Goal: Information Seeking & Learning: Compare options

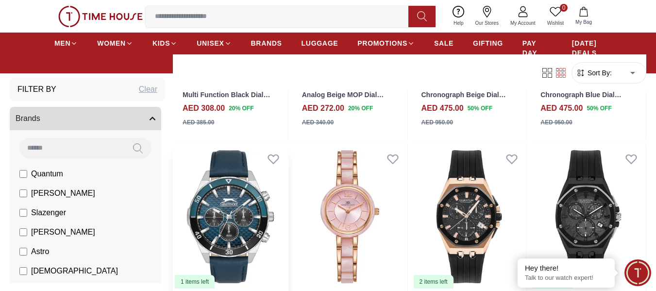
scroll to position [970, 0]
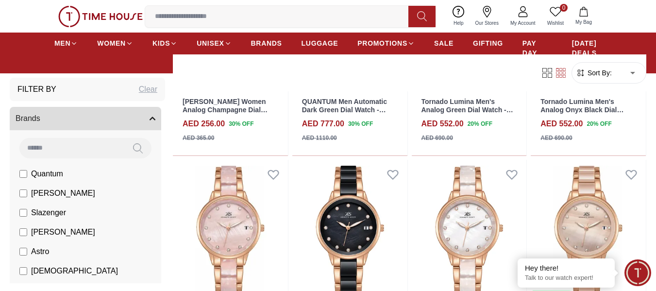
scroll to position [3878, 0]
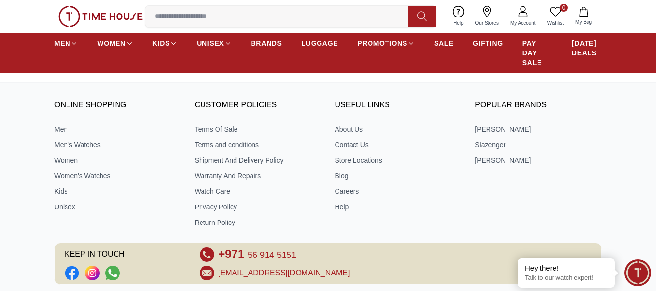
scroll to position [5736, 0]
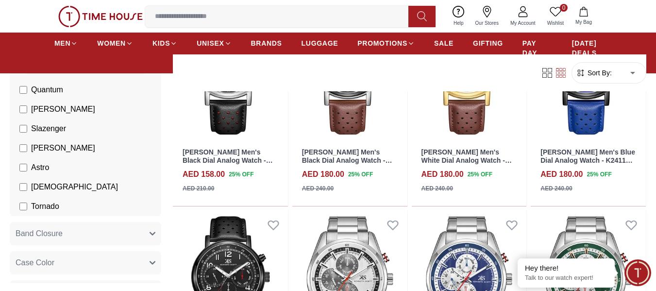
scroll to position [97, 0]
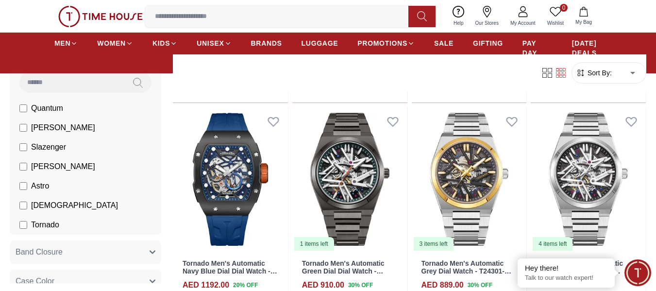
scroll to position [49, 0]
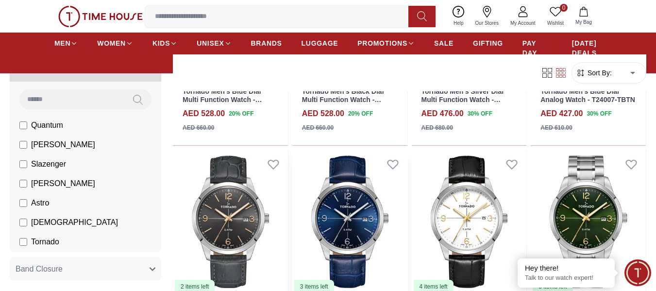
scroll to position [1116, 0]
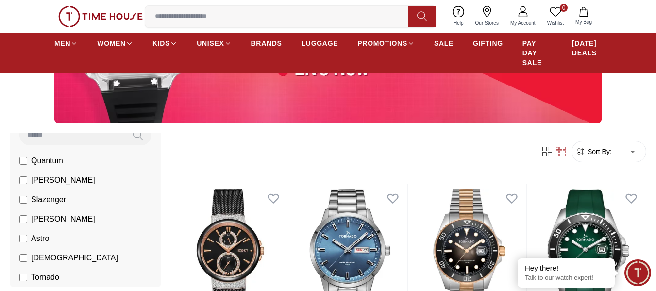
scroll to position [97, 0]
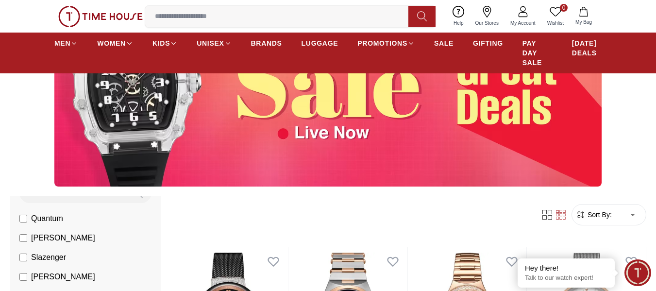
scroll to position [194, 0]
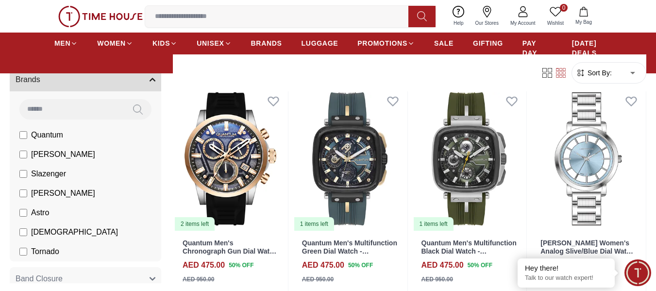
scroll to position [49, 0]
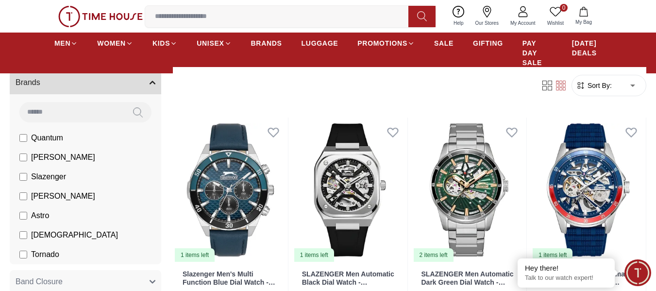
scroll to position [243, 0]
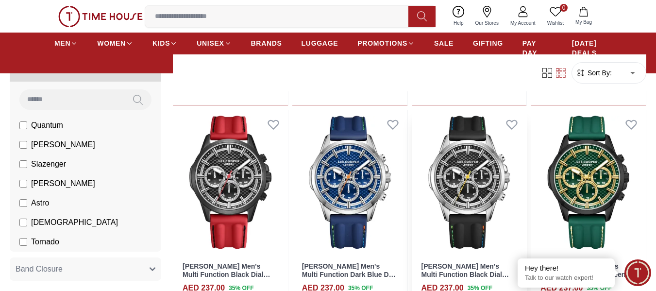
scroll to position [679, 0]
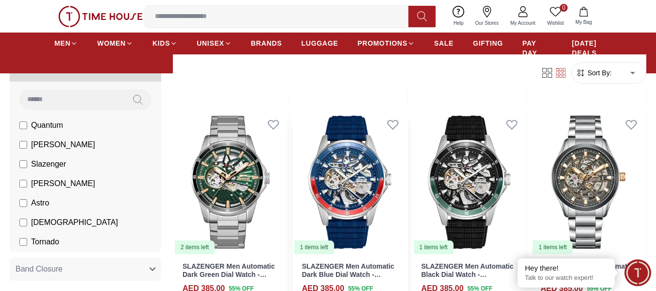
scroll to position [1601, 0]
